Goal: Task Accomplishment & Management: Manage account settings

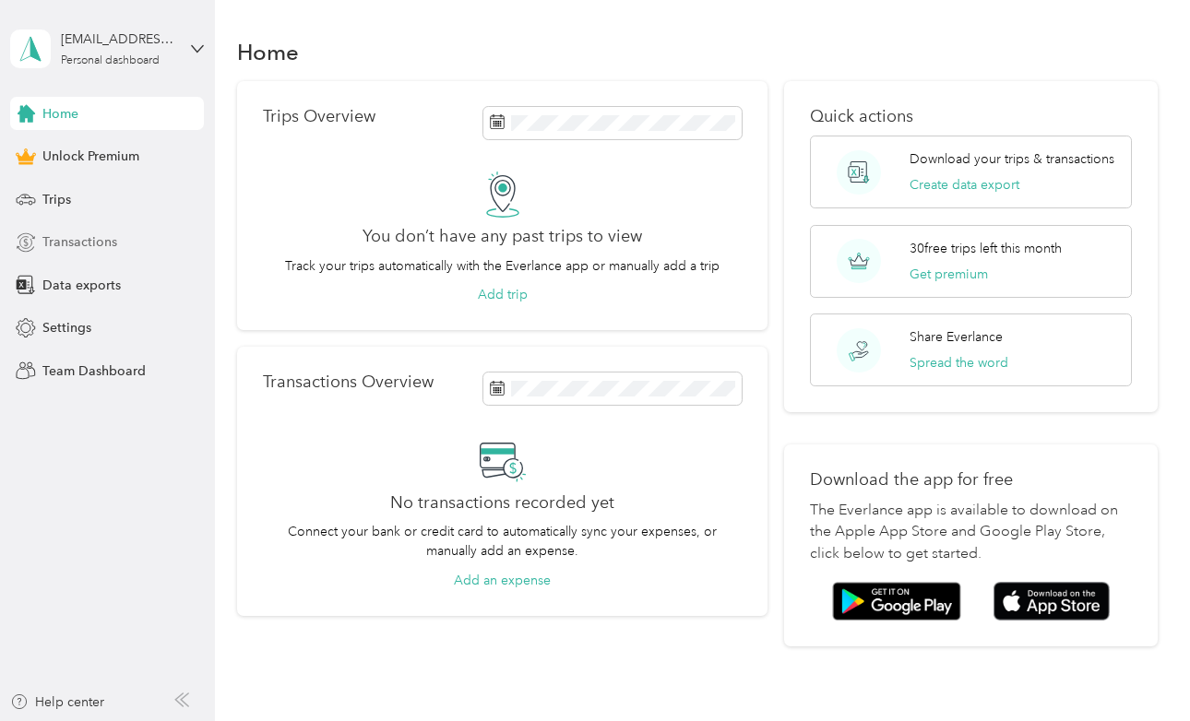
click at [63, 243] on span "Transactions" at bounding box center [79, 241] width 75 height 19
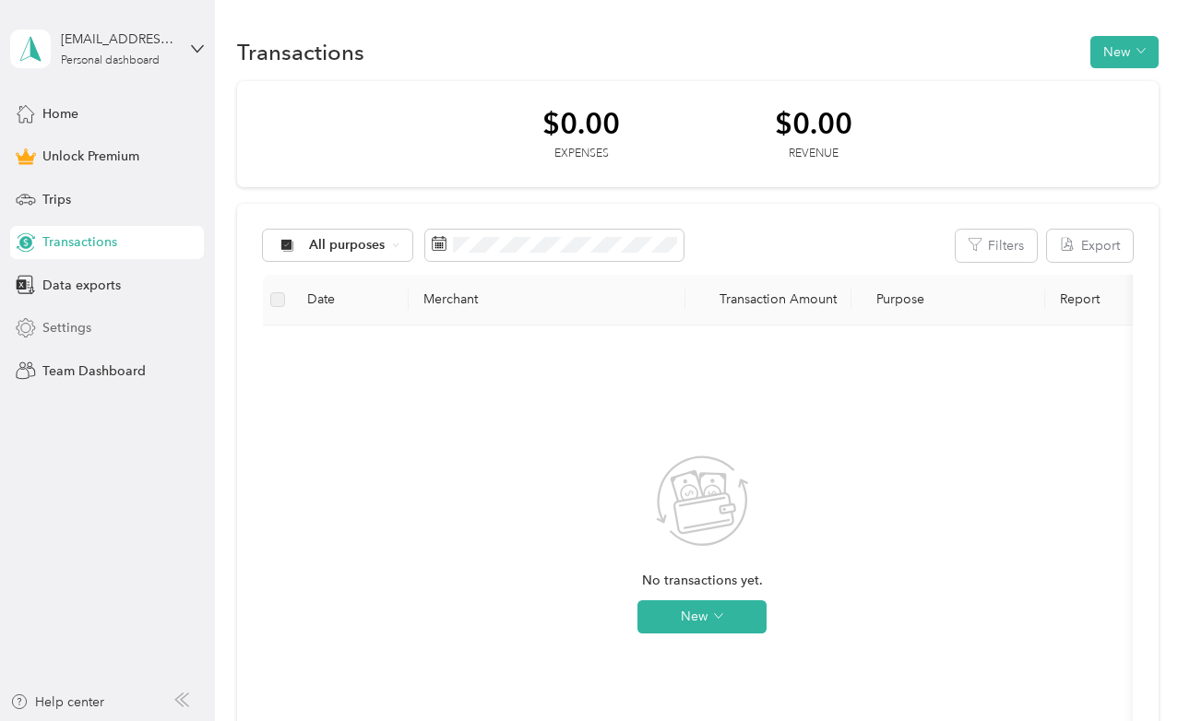
click at [68, 326] on span "Settings" at bounding box center [66, 327] width 49 height 19
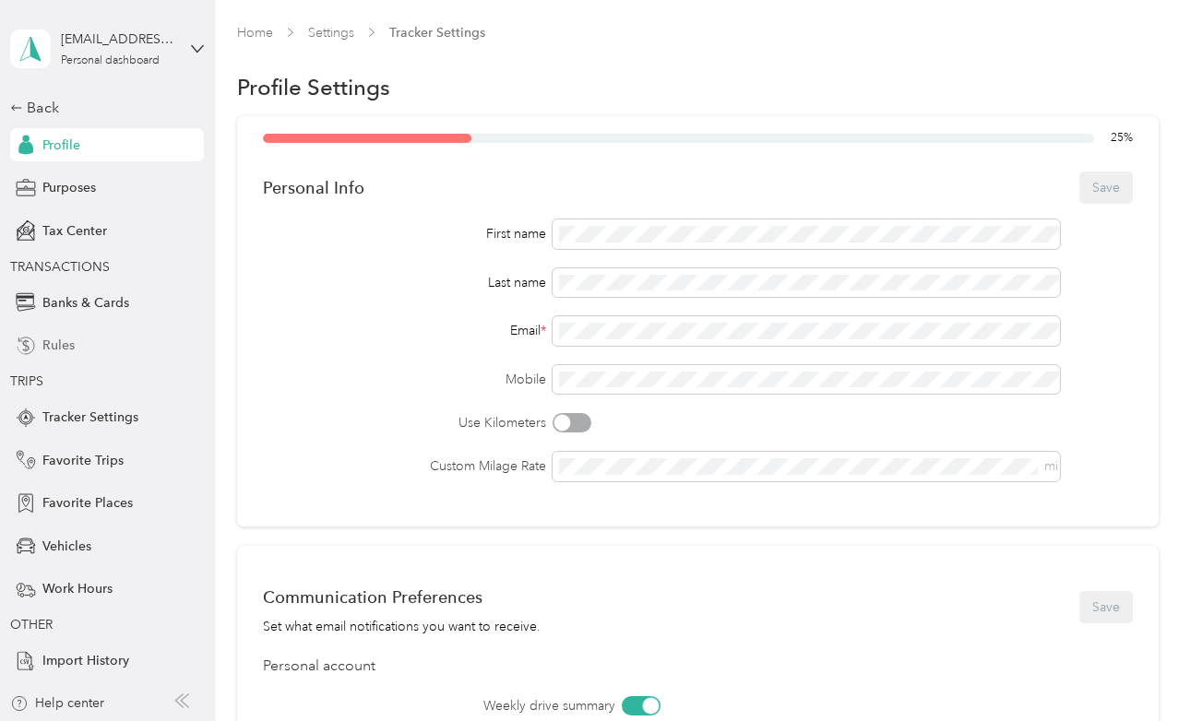
scroll to position [2, 0]
click at [52, 142] on span "Profile" at bounding box center [61, 143] width 38 height 19
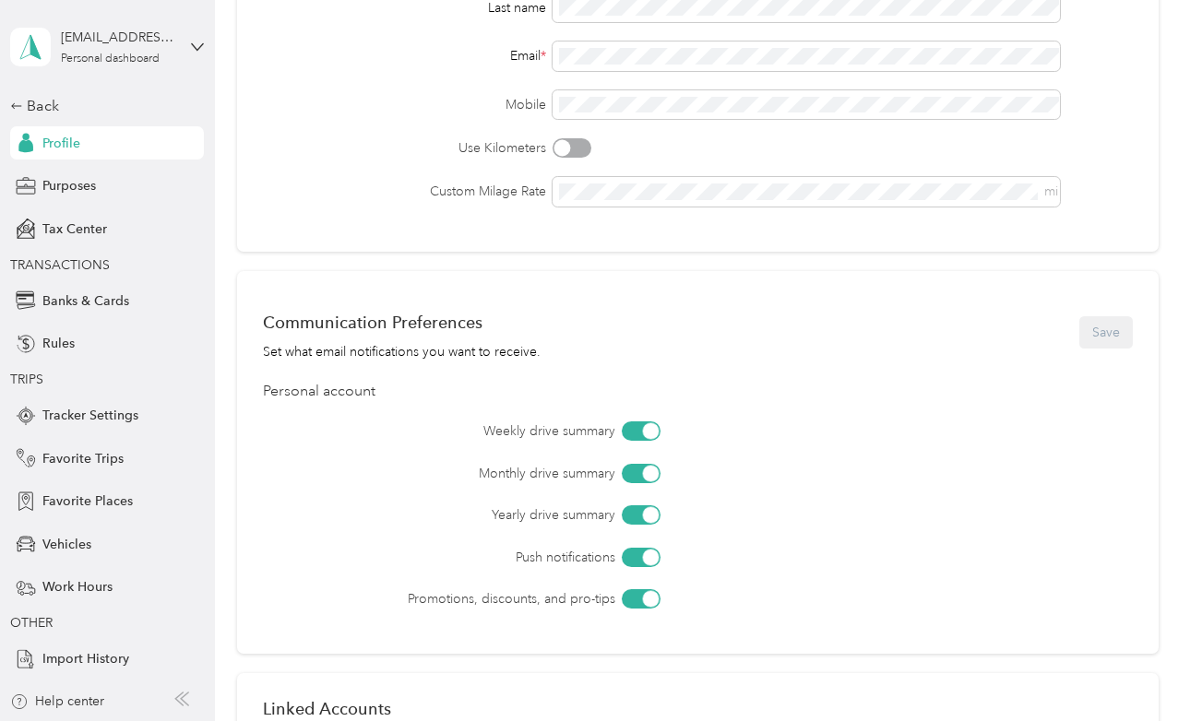
scroll to position [611, 0]
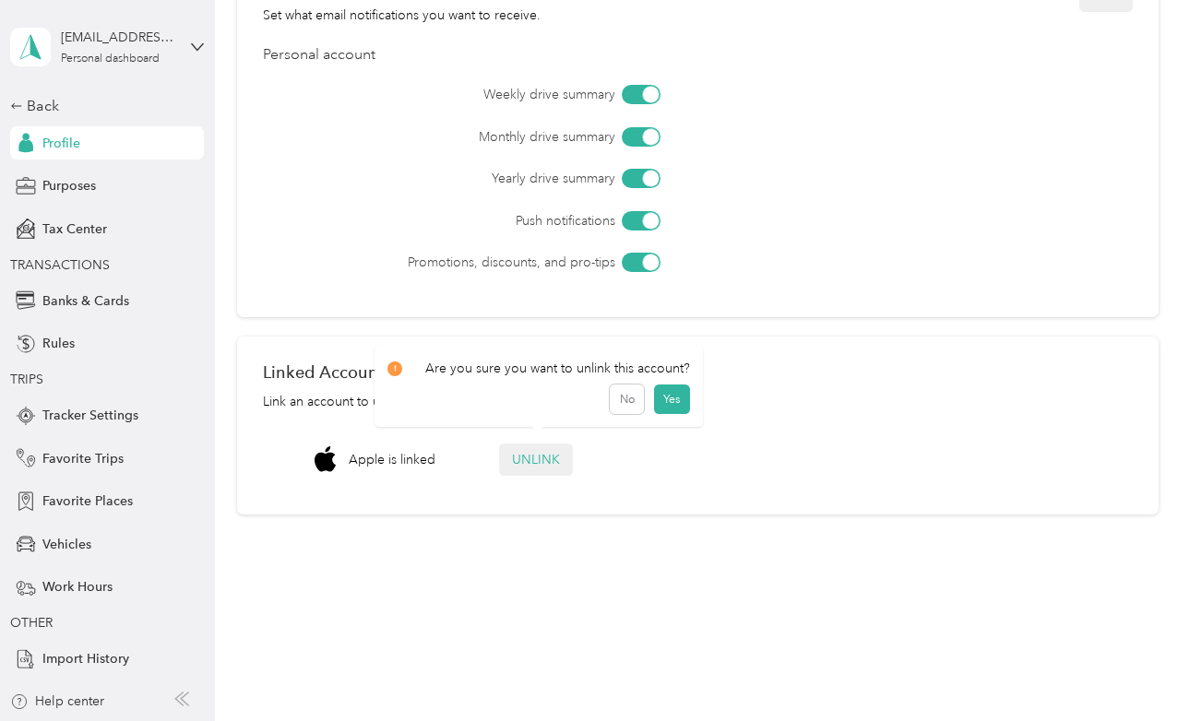
click at [550, 459] on button "Unlink" at bounding box center [536, 460] width 74 height 32
click at [672, 405] on button "Yes" at bounding box center [672, 409] width 36 height 30
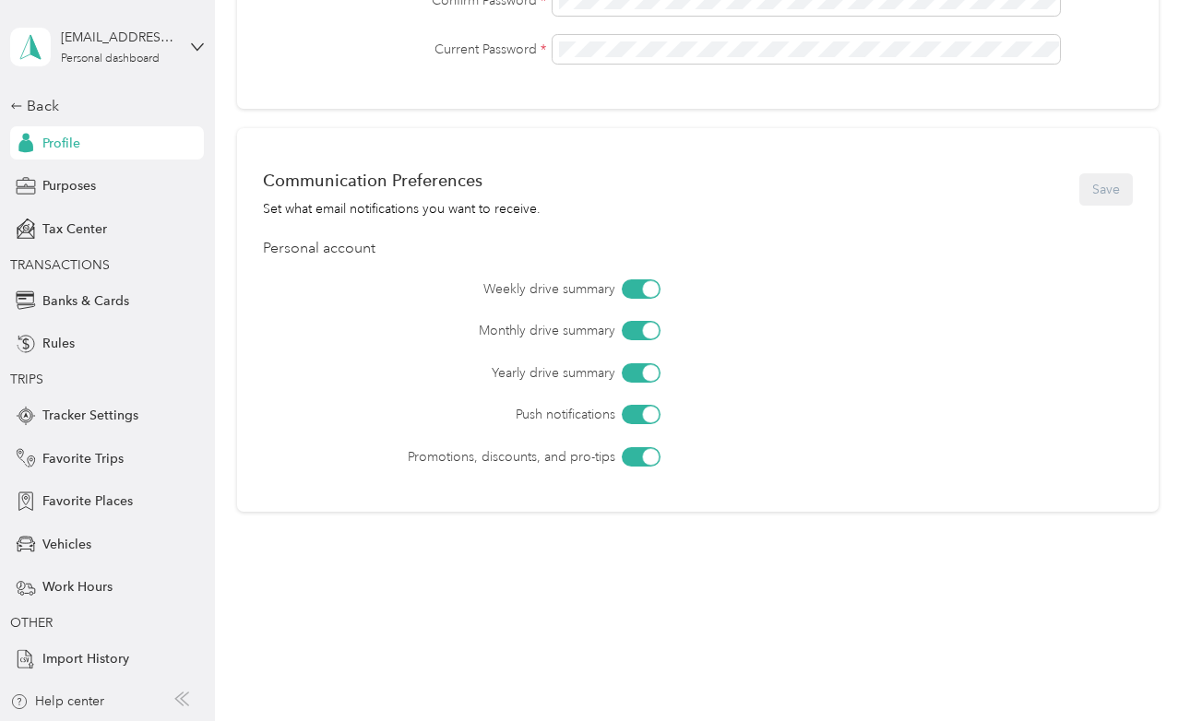
scroll to position [0, 0]
click at [54, 143] on span "Profile" at bounding box center [61, 145] width 38 height 19
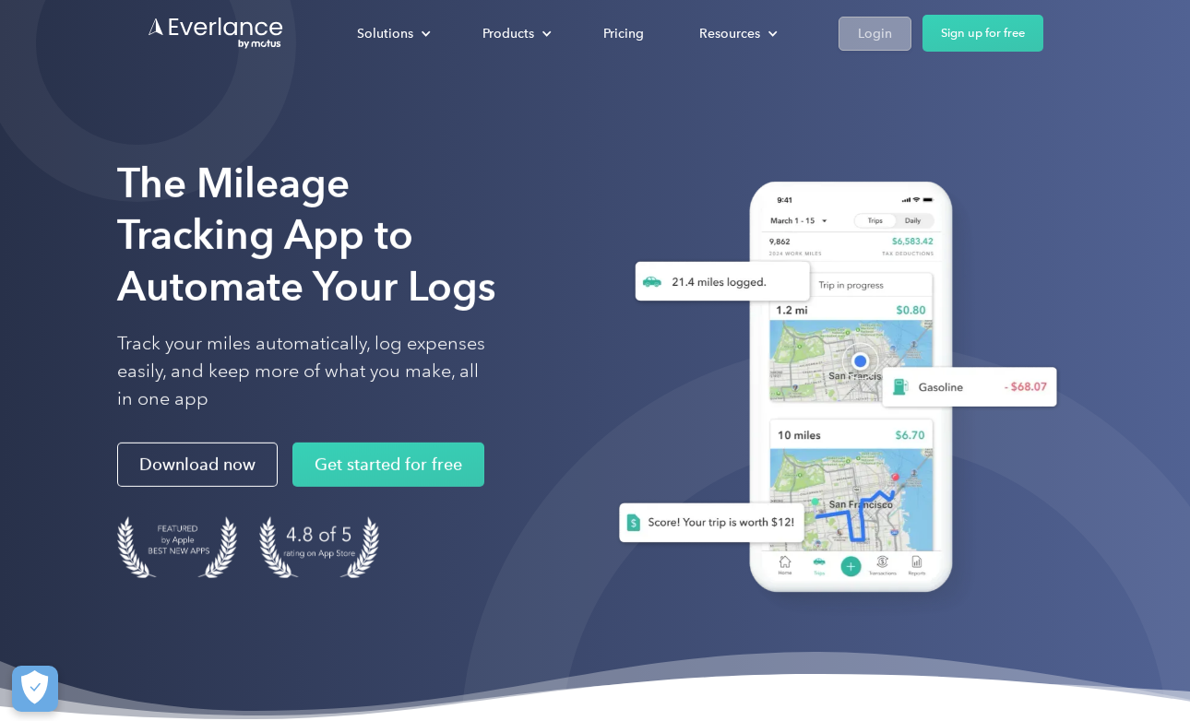
click at [854, 43] on link "Login" at bounding box center [874, 34] width 73 height 34
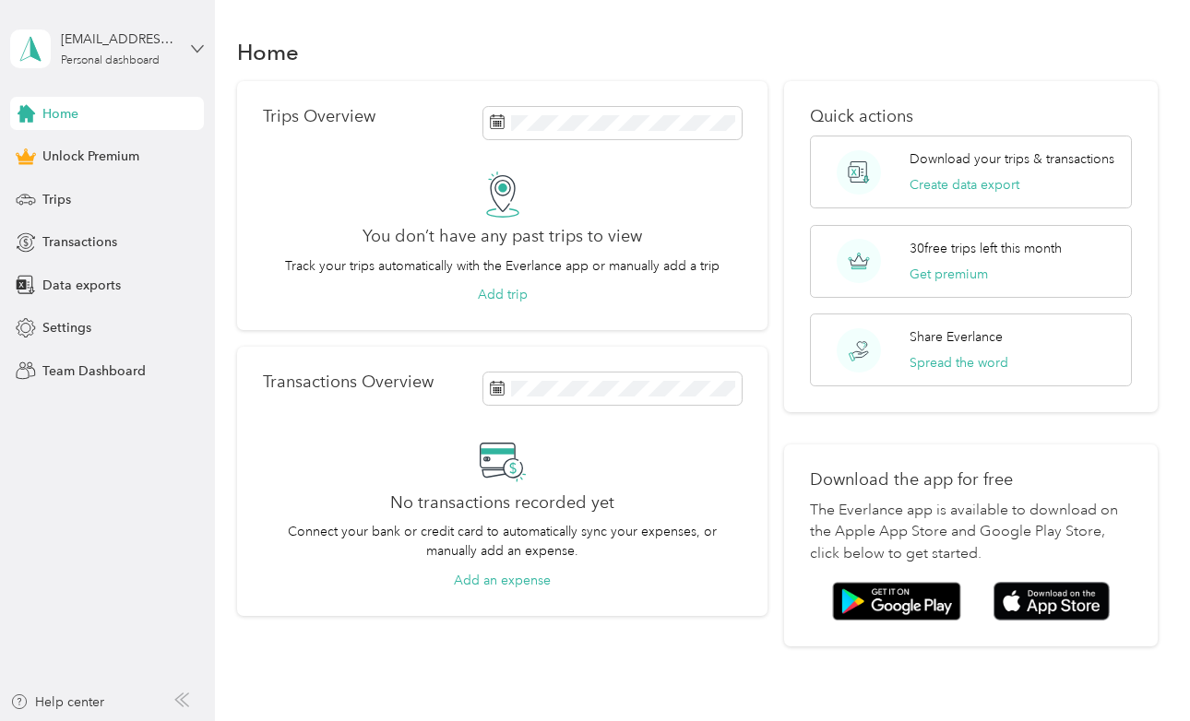
click at [195, 49] on icon at bounding box center [197, 48] width 13 height 13
click at [57, 161] on div "You’re signed in as q8vrq7ppqf@privaterelay.appleid.com Log out" at bounding box center [205, 129] width 388 height 104
click at [195, 45] on icon at bounding box center [197, 48] width 13 height 13
click at [89, 148] on div "Log out" at bounding box center [62, 150] width 71 height 19
